Goal: Task Accomplishment & Management: Complete application form

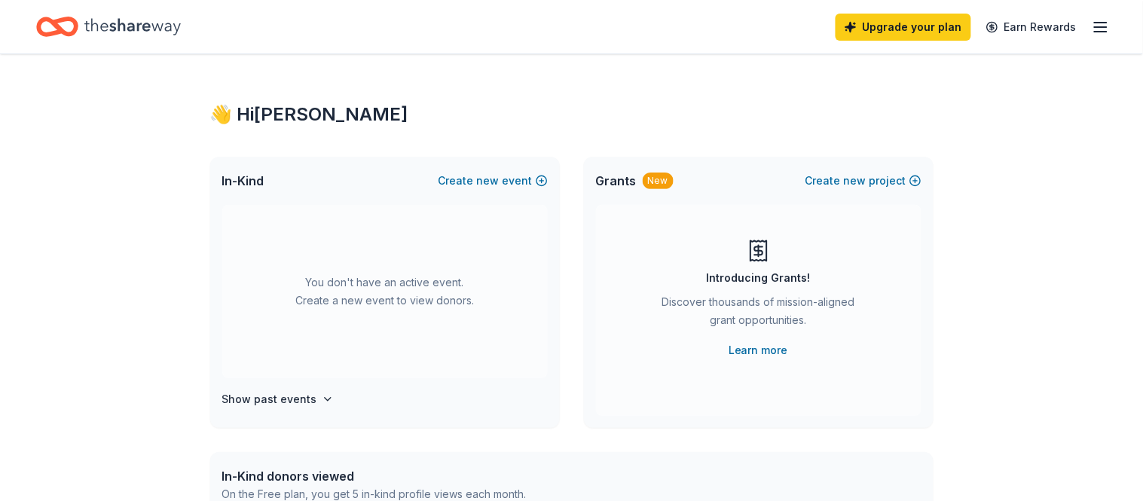
click at [1104, 25] on icon "button" at bounding box center [1101, 27] width 18 height 18
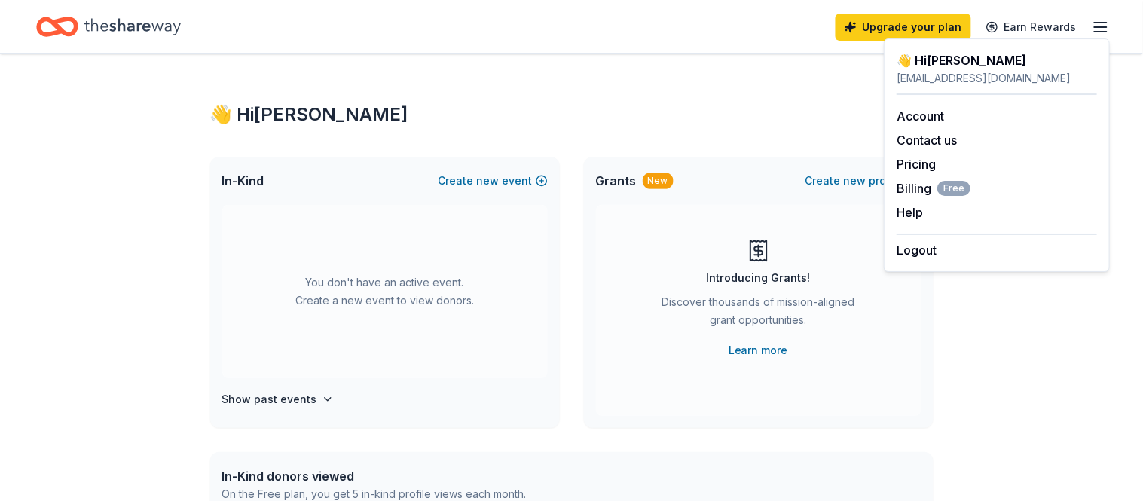
click at [834, 90] on div "👋 Hi [PERSON_NAME] In-Kind Create new event You don't have an active event. Cre…" at bounding box center [572, 494] width 772 height 880
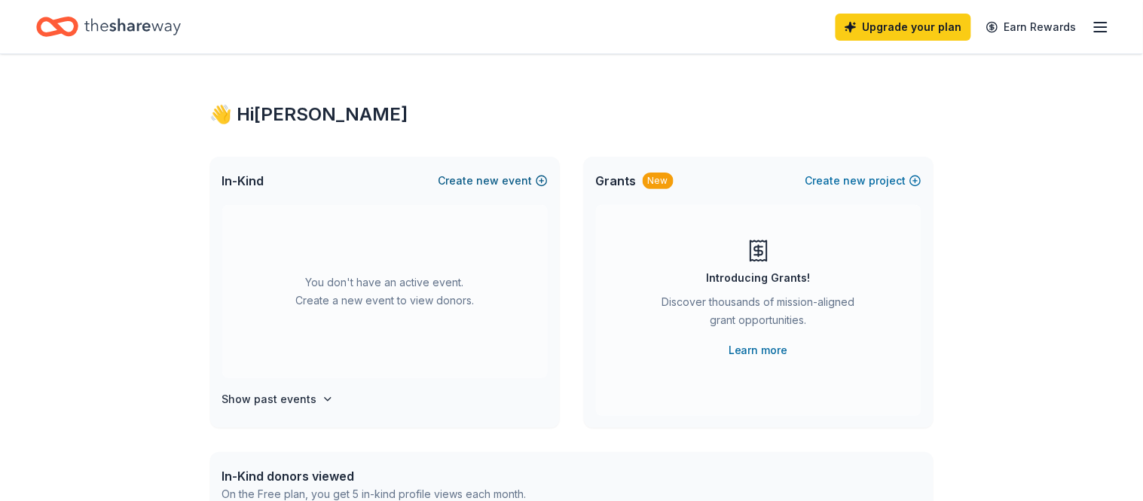
click at [470, 188] on button "Create new event" at bounding box center [493, 181] width 109 height 18
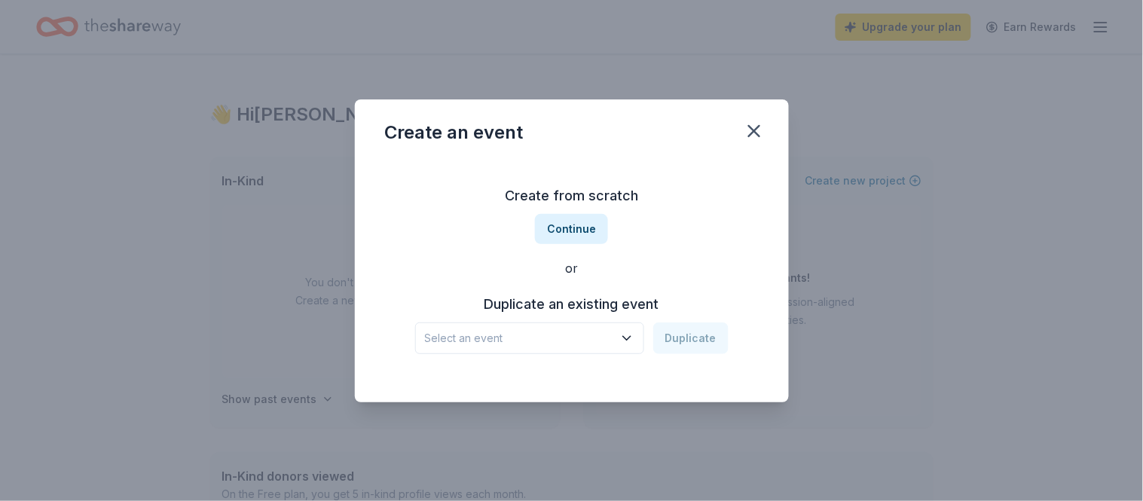
click at [524, 344] on span "Select an event" at bounding box center [519, 338] width 188 height 18
click at [541, 390] on div "Rox Thon [DATE] · [GEOGRAPHIC_DATA]" at bounding box center [531, 387] width 225 height 48
click at [701, 338] on button "Duplicate" at bounding box center [691, 339] width 75 height 32
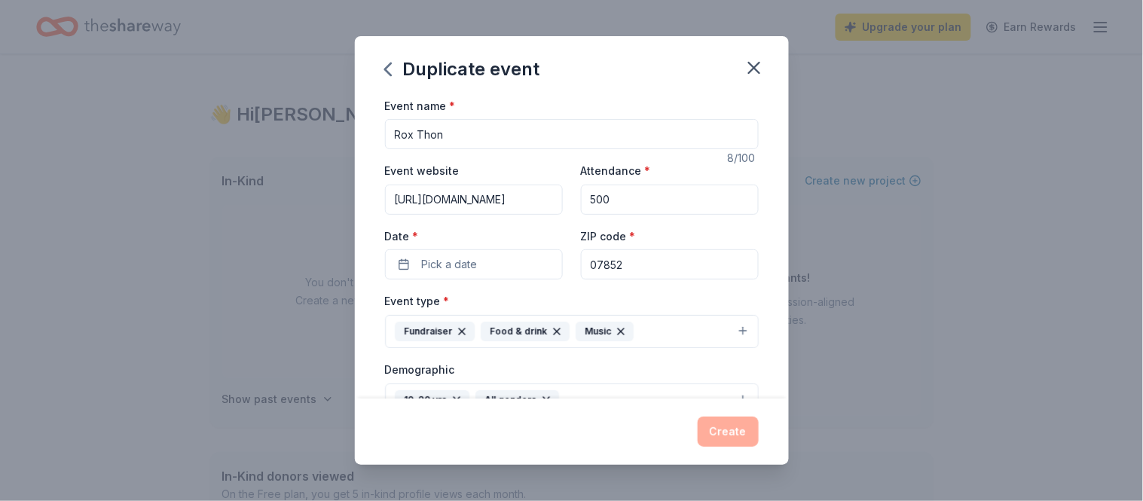
click at [736, 442] on div "Create" at bounding box center [572, 432] width 374 height 30
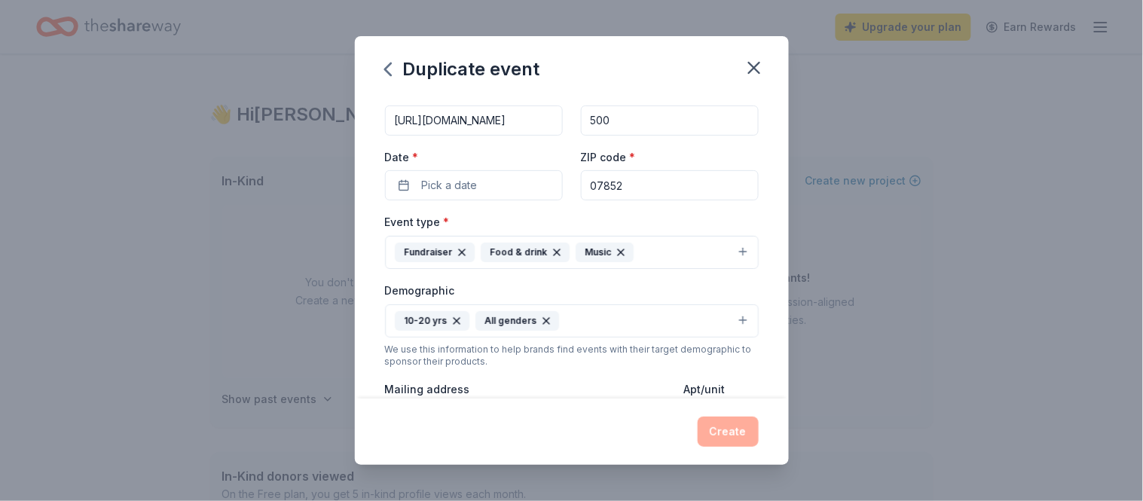
scroll to position [93, 0]
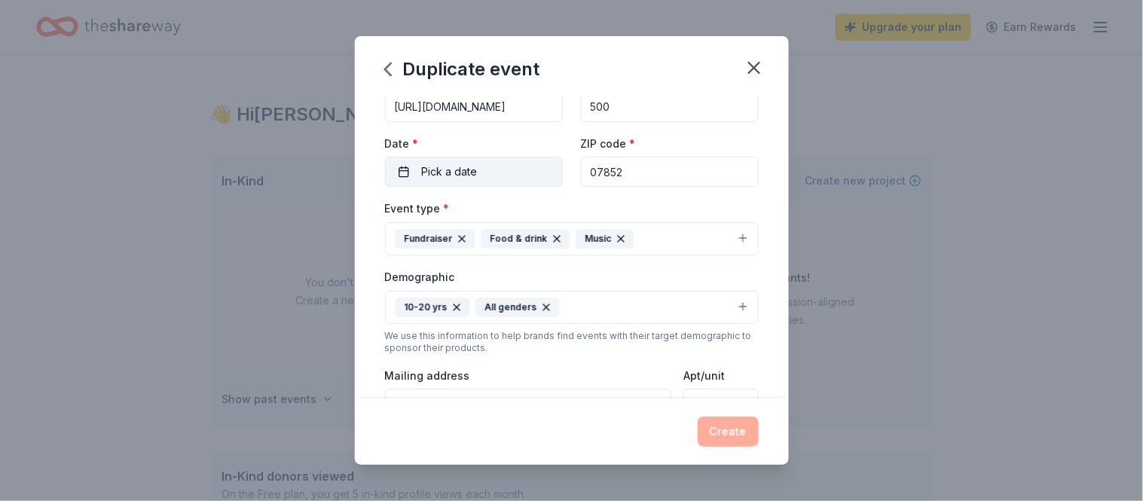
click at [516, 178] on button "Pick a date" at bounding box center [474, 172] width 178 height 30
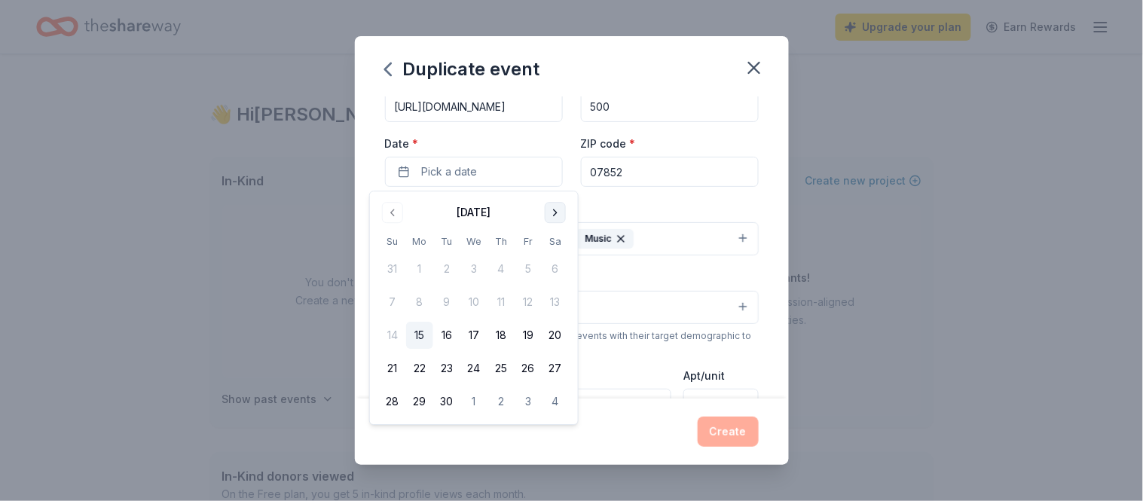
click at [549, 213] on button "Go to next month" at bounding box center [555, 212] width 21 height 21
click at [556, 275] on button "1" at bounding box center [555, 269] width 27 height 27
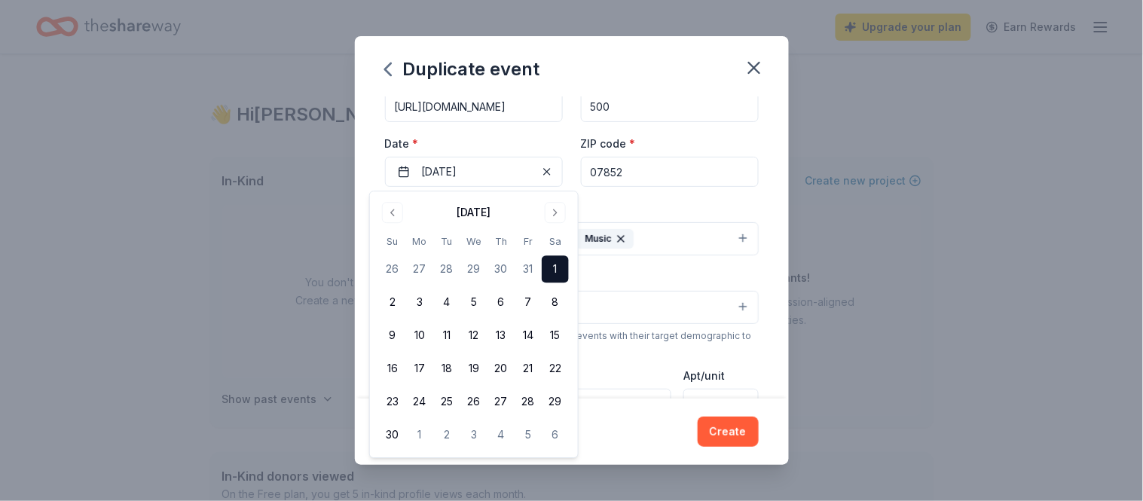
click at [741, 311] on button "10-20 yrs All genders" at bounding box center [572, 307] width 374 height 33
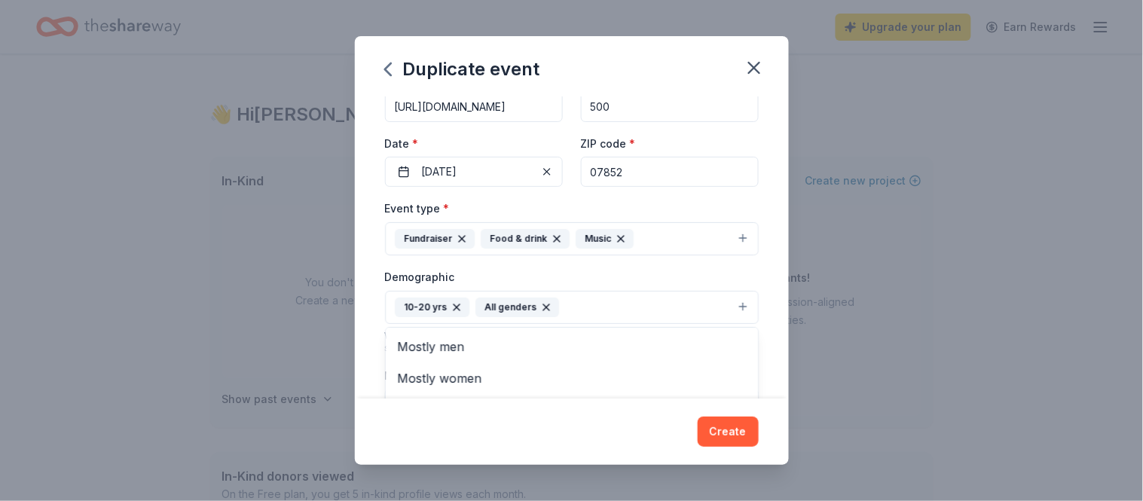
click at [714, 283] on div "Demographic 10-20 yrs All genders Mostly men Mostly women All ages [DEMOGRAPHIC…" at bounding box center [572, 296] width 374 height 57
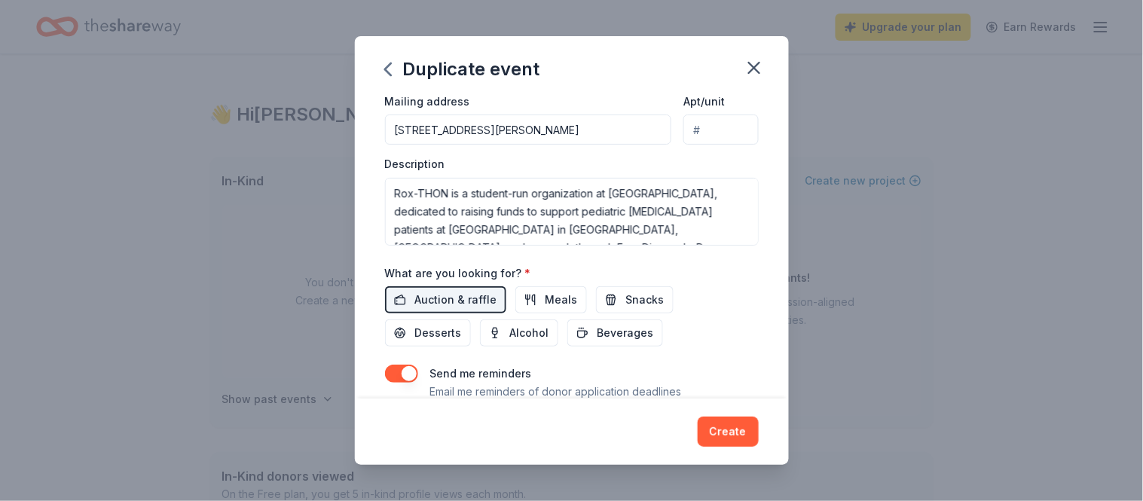
scroll to position [375, 0]
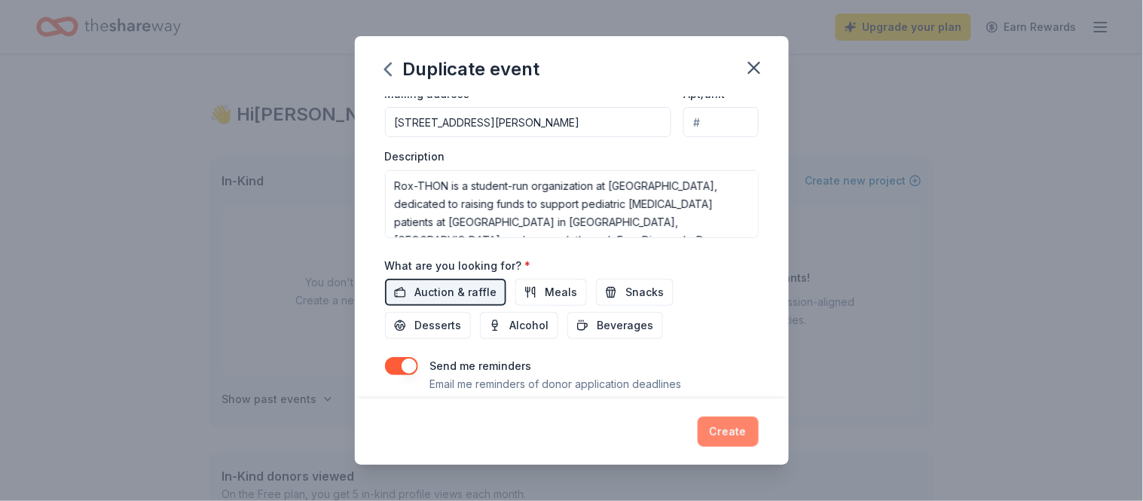
click at [736, 433] on button "Create" at bounding box center [728, 432] width 61 height 30
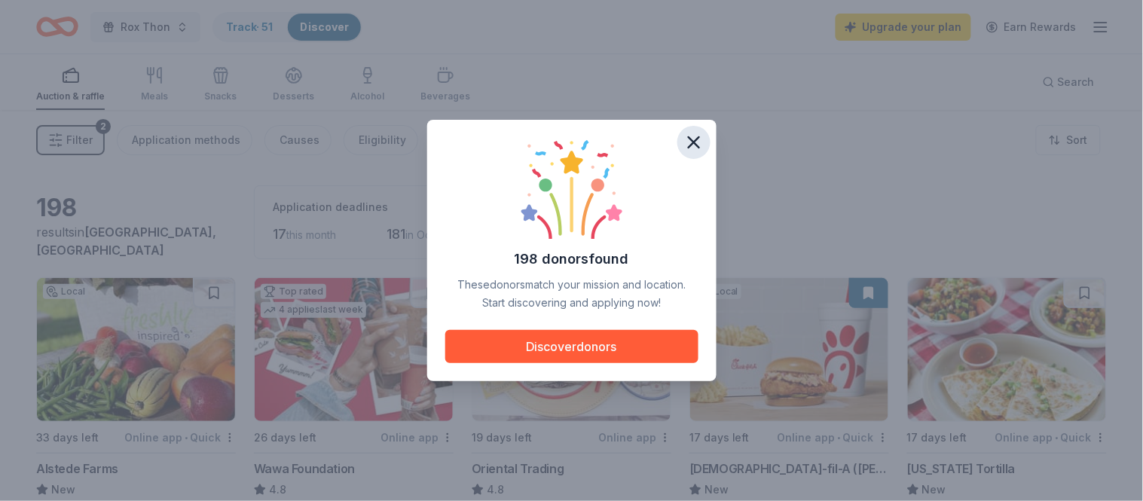
click at [685, 153] on button "button" at bounding box center [694, 142] width 33 height 33
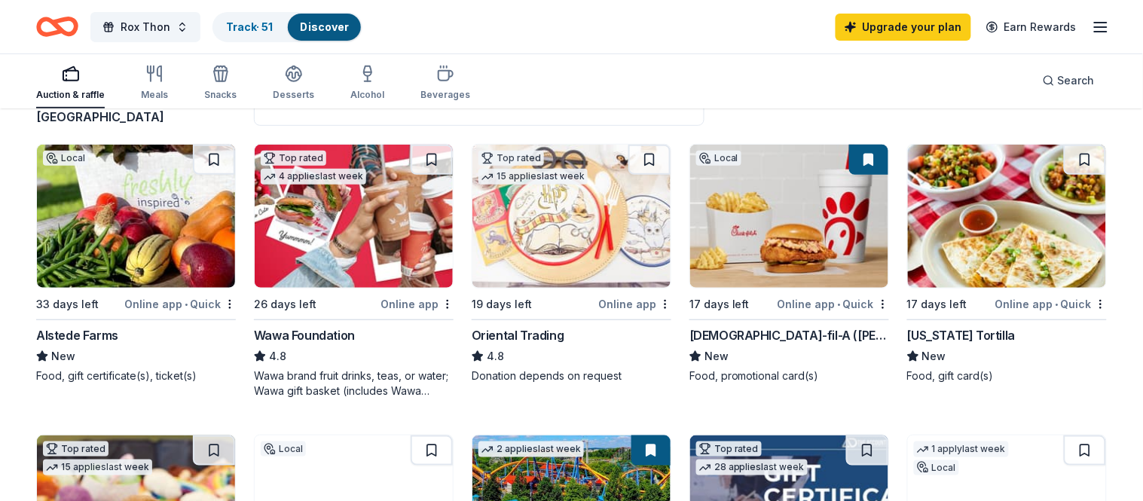
scroll to position [136, 0]
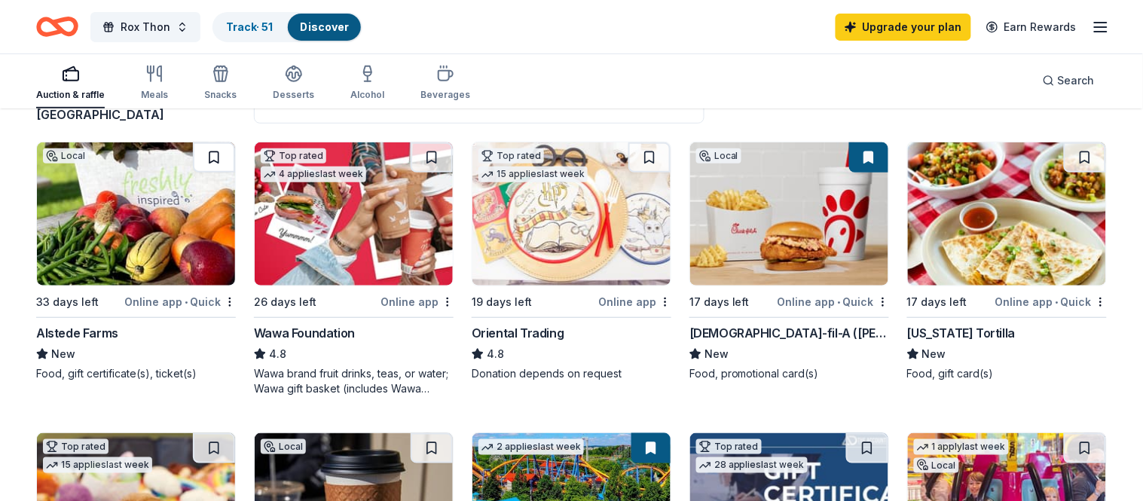
click at [210, 164] on button at bounding box center [214, 157] width 42 height 30
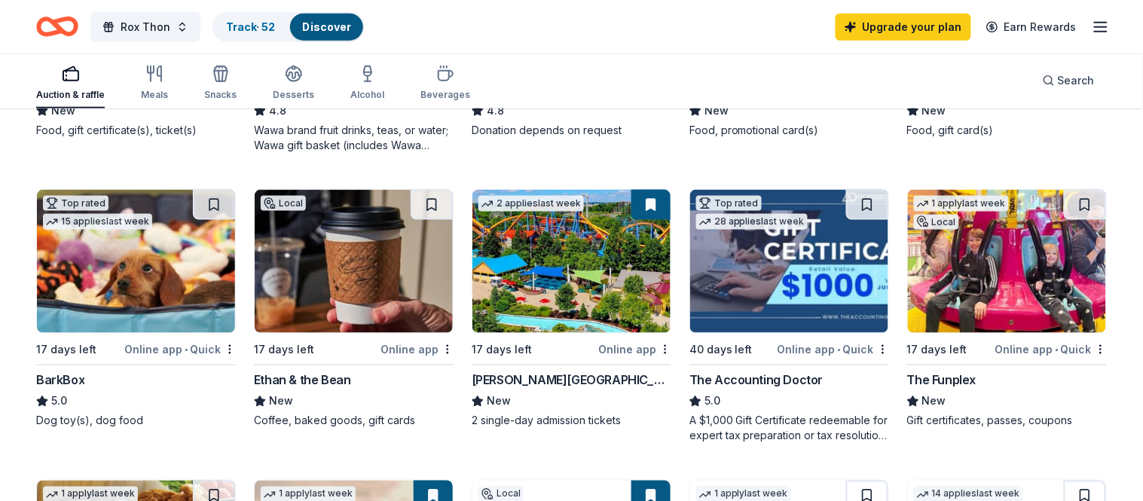
scroll to position [382, 0]
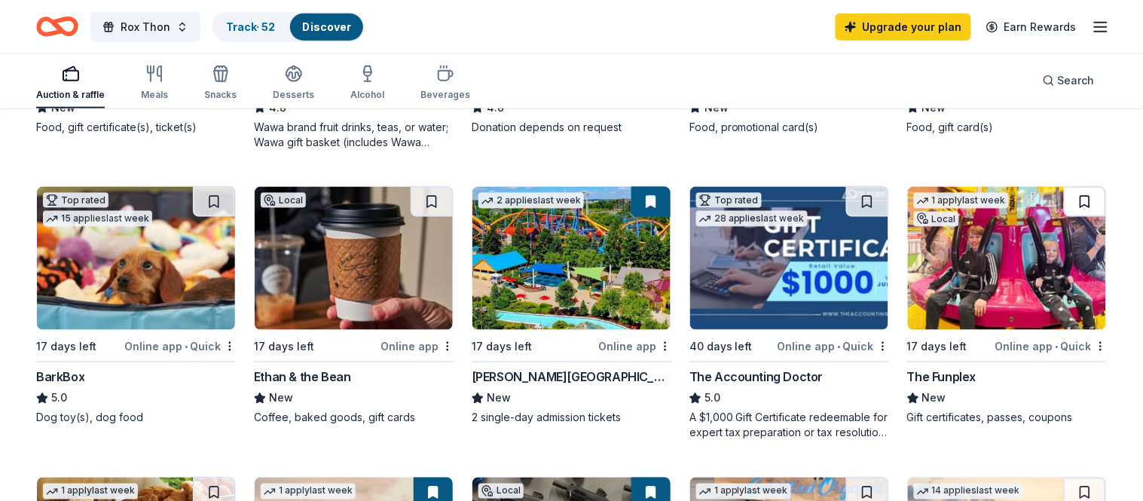
click at [1083, 204] on button at bounding box center [1085, 202] width 42 height 30
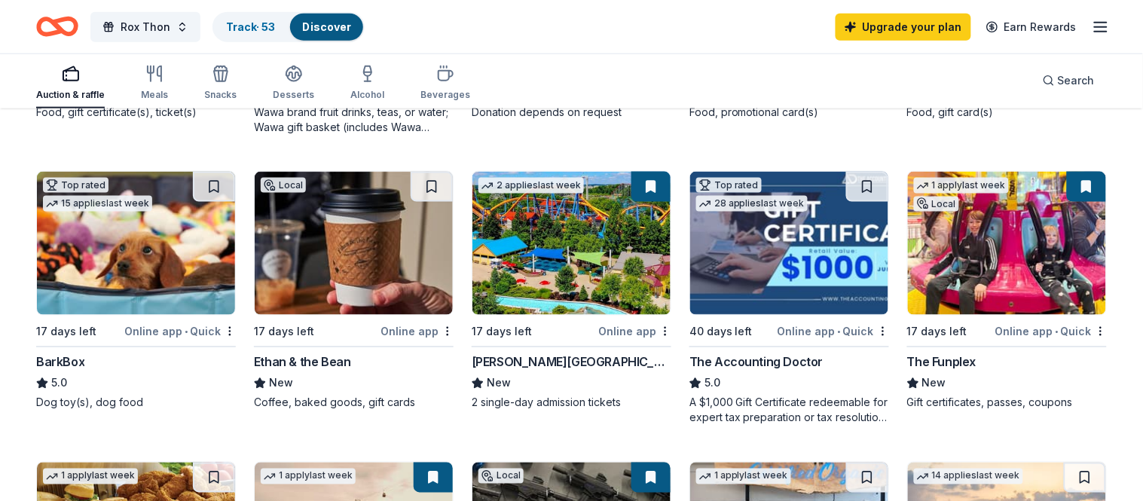
scroll to position [0, 0]
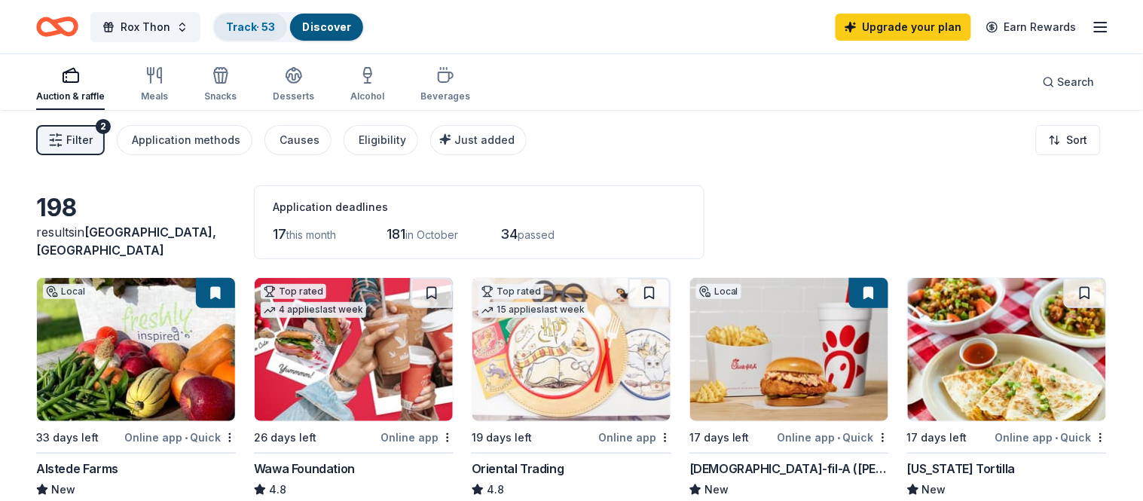
click at [252, 30] on link "Track · 53" at bounding box center [250, 26] width 49 height 13
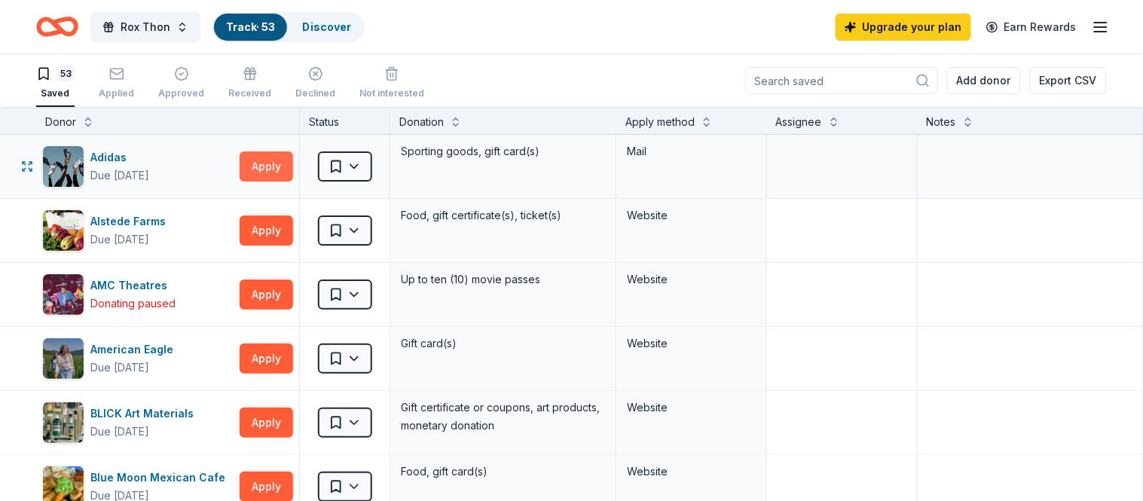
click at [273, 170] on button "Apply" at bounding box center [267, 167] width 54 height 30
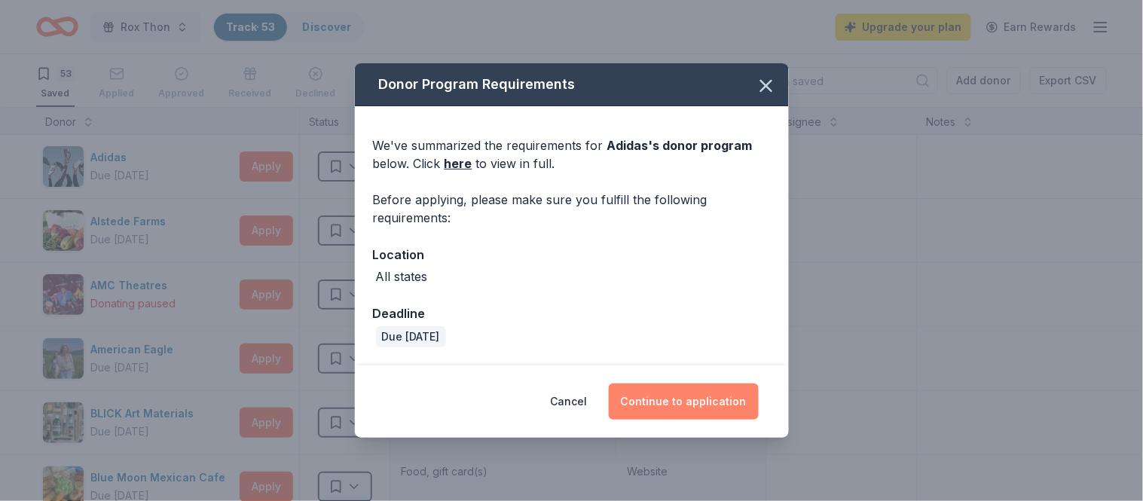
click at [676, 404] on button "Continue to application" at bounding box center [684, 402] width 150 height 36
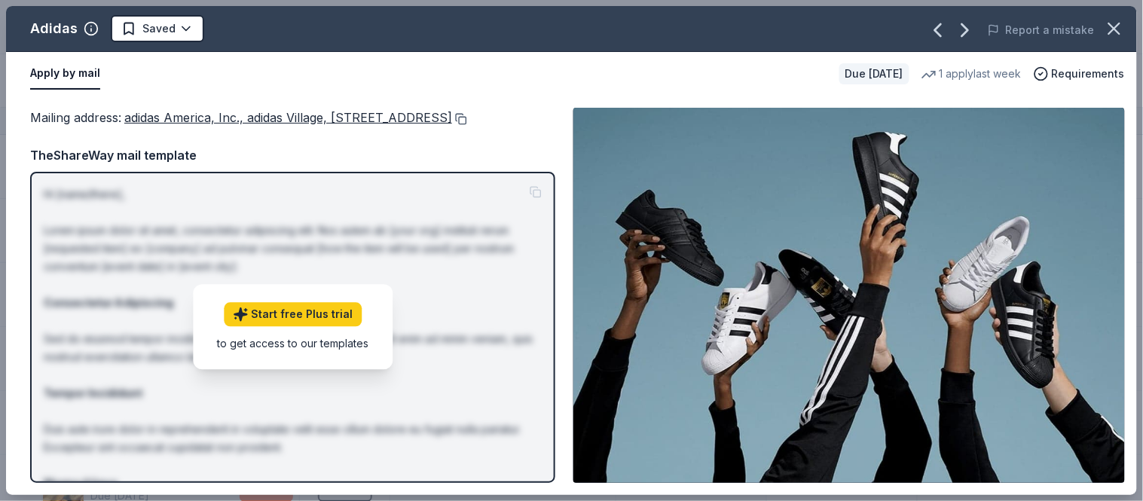
click at [452, 125] on button at bounding box center [459, 119] width 15 height 12
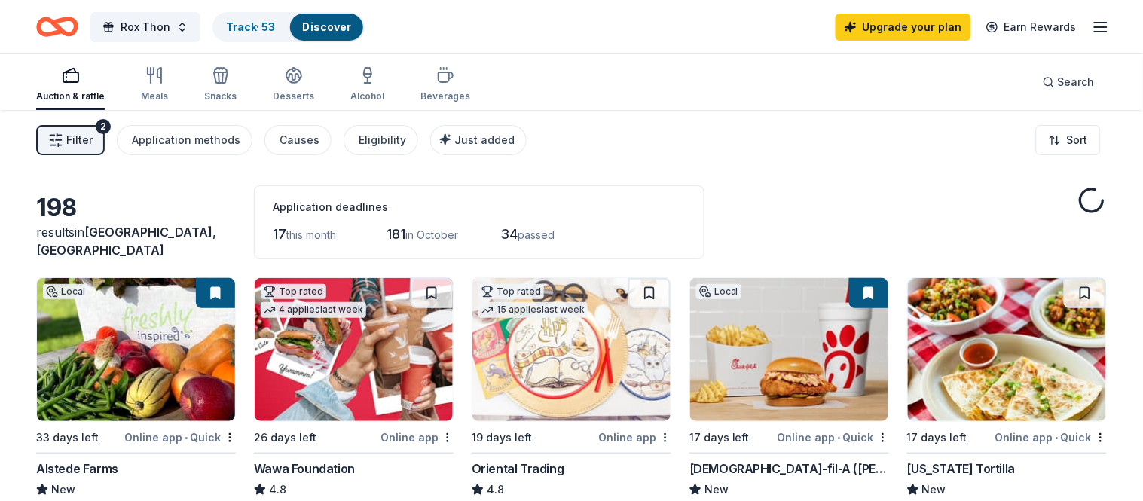
click at [155, 332] on img at bounding box center [136, 349] width 198 height 143
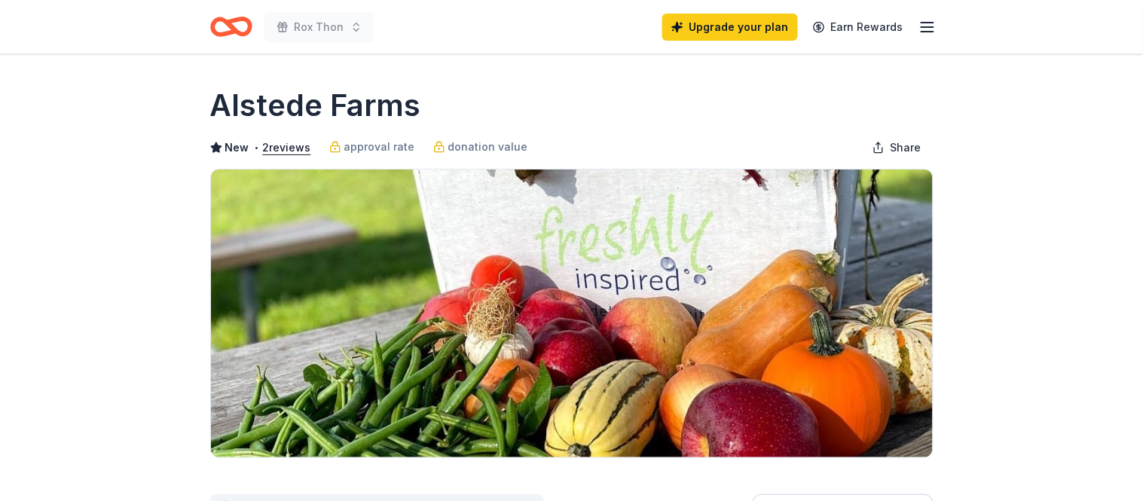
click at [363, 201] on img at bounding box center [572, 314] width 722 height 288
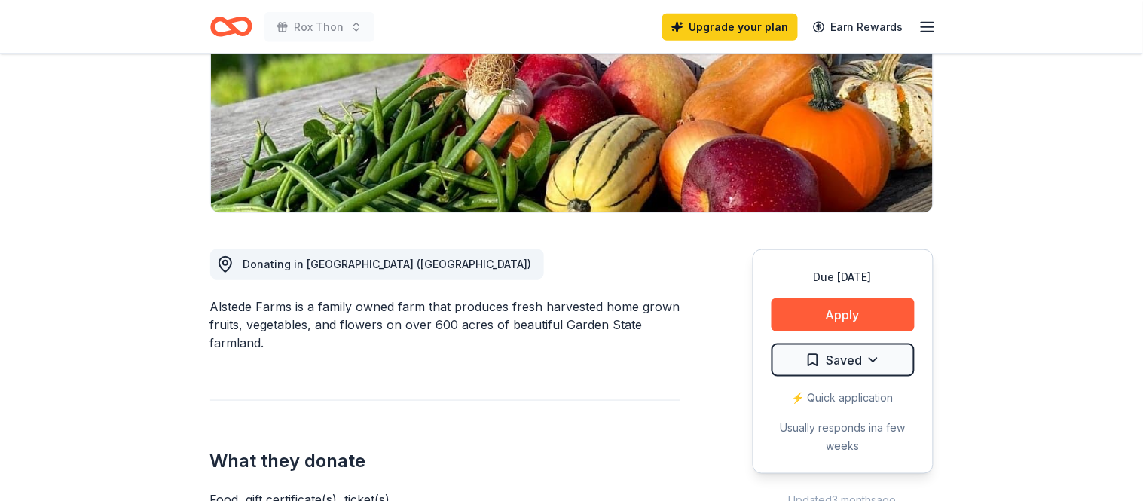
scroll to position [246, 0]
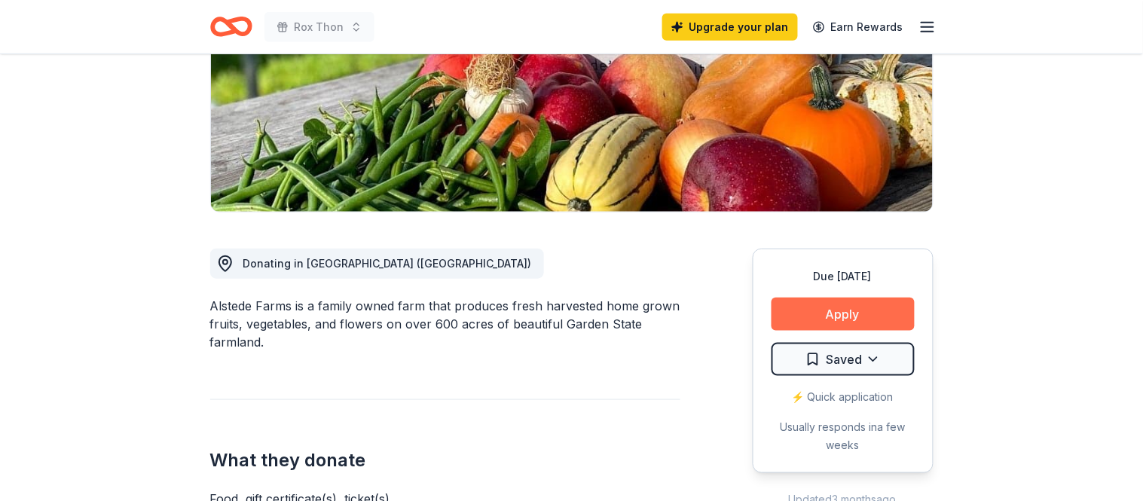
click at [857, 326] on button "Apply" at bounding box center [843, 314] width 143 height 33
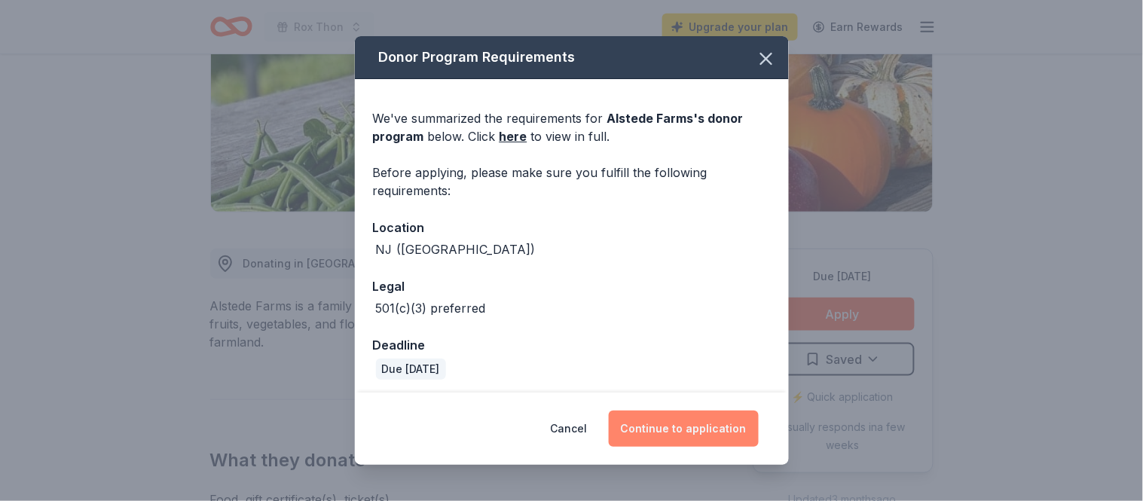
click at [703, 438] on button "Continue to application" at bounding box center [684, 429] width 150 height 36
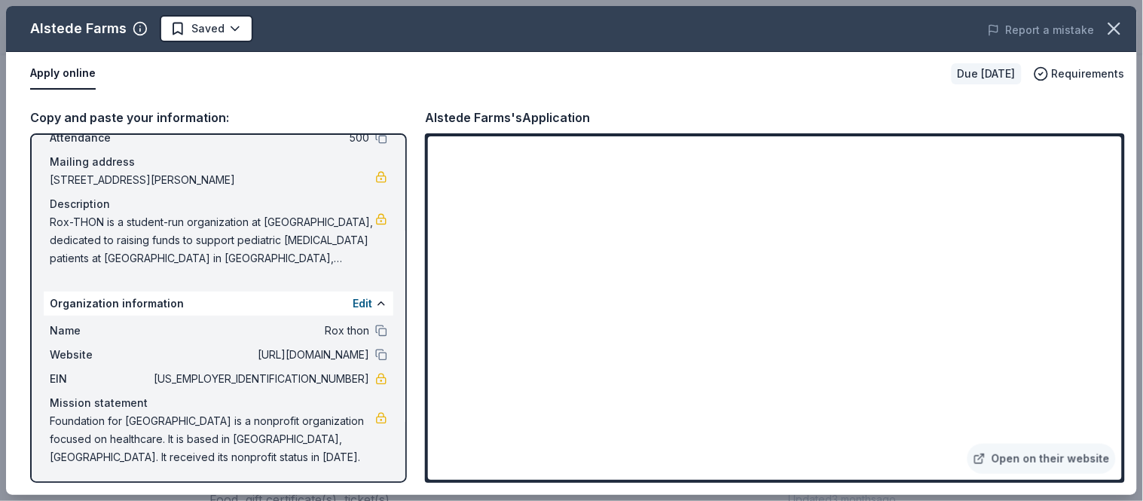
scroll to position [0, 0]
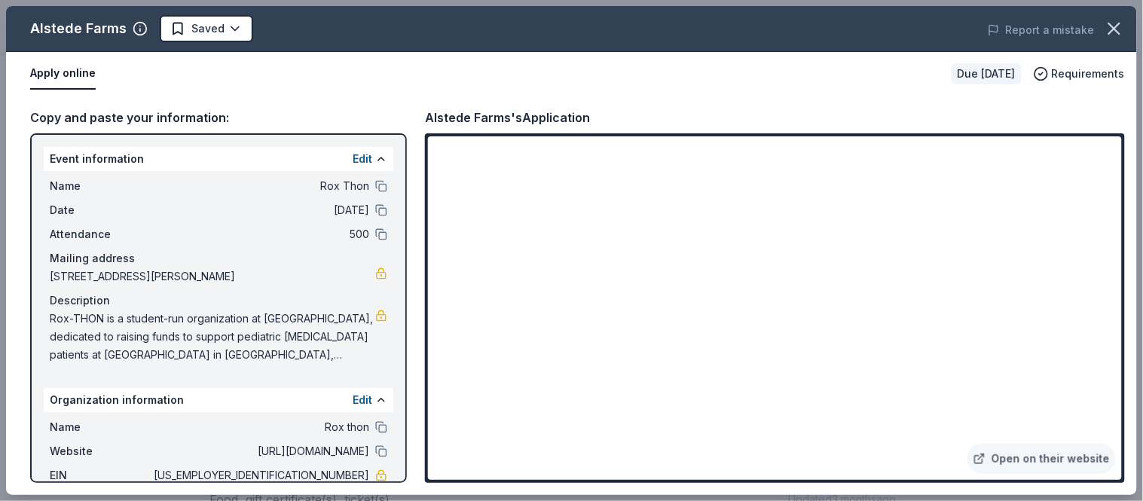
click at [63, 268] on span "1 Bryant Drive, Roxbury Township, NJ 07876" at bounding box center [213, 277] width 326 height 18
drag, startPoint x: 46, startPoint y: 274, endPoint x: 253, endPoint y: 277, distance: 207.3
click at [253, 277] on div "Name Rox Thon Date 11/01/25 Attendance 500 Mailing address 1 Bryant Drive, Roxb…" at bounding box center [219, 270] width 350 height 199
